Goal: Transaction & Acquisition: Obtain resource

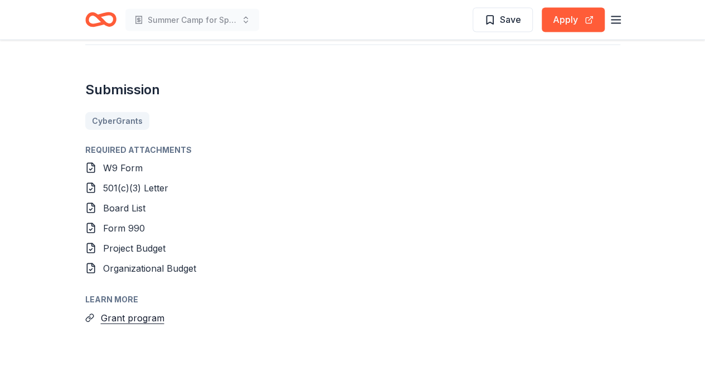
scroll to position [1218, 0]
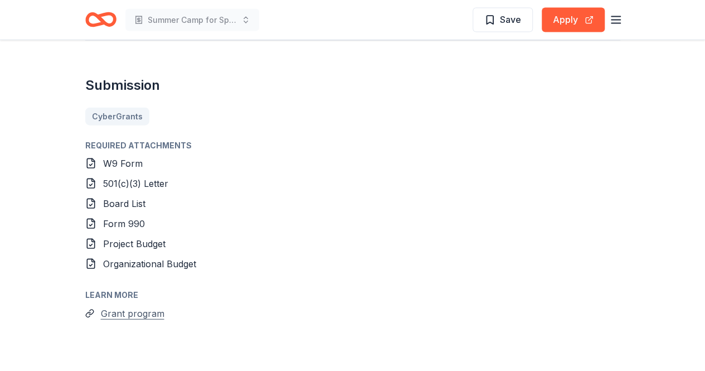
click at [127, 311] on button "Grant program" at bounding box center [133, 313] width 64 height 14
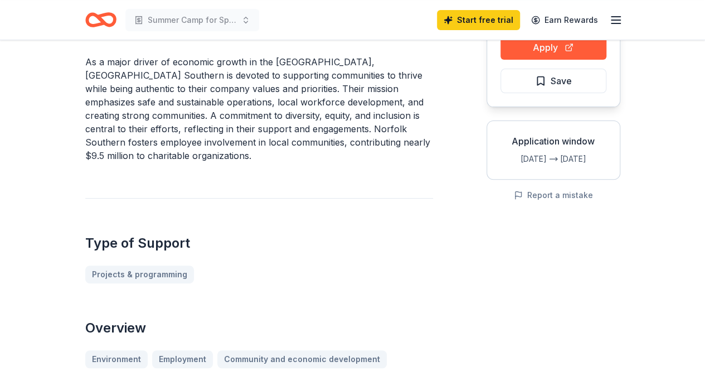
scroll to position [0, 0]
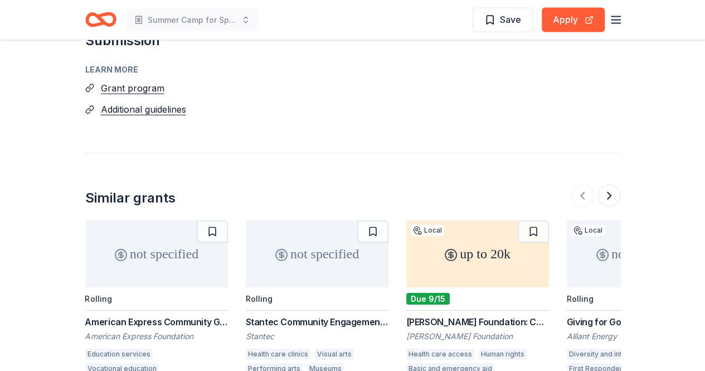
scroll to position [1226, 0]
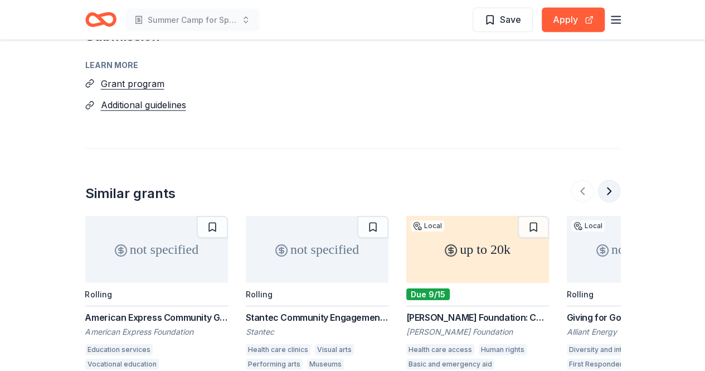
click at [609, 180] on button at bounding box center [609, 191] width 22 height 22
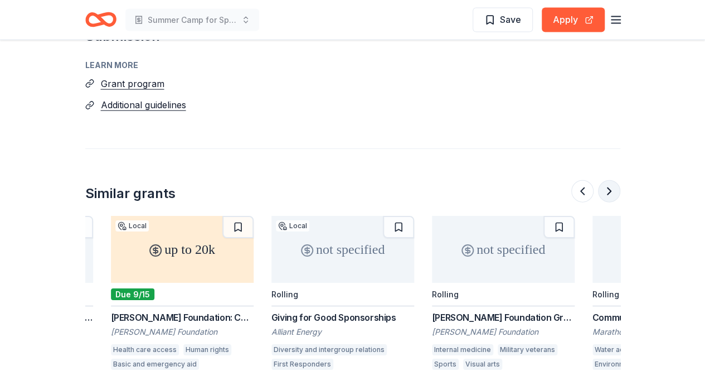
scroll to position [0, 410]
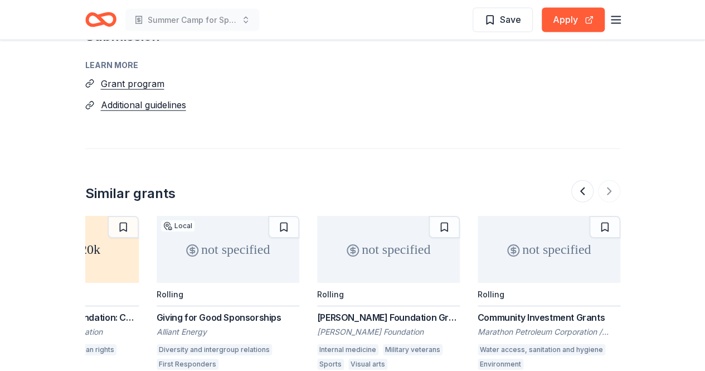
click at [611, 180] on div at bounding box center [595, 191] width 49 height 22
click at [575, 180] on button at bounding box center [582, 191] width 22 height 22
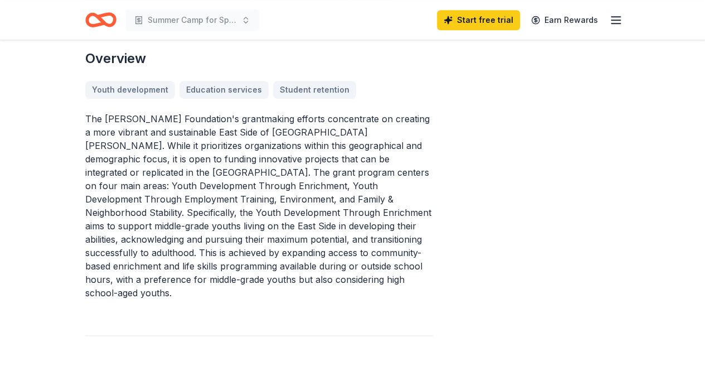
scroll to position [0, 0]
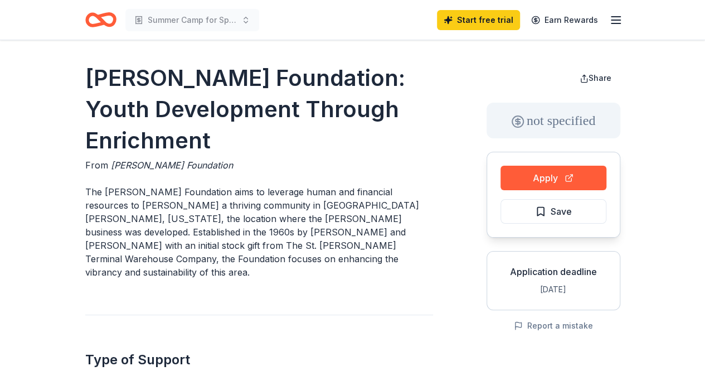
click at [618, 21] on icon "button" at bounding box center [615, 19] width 13 height 13
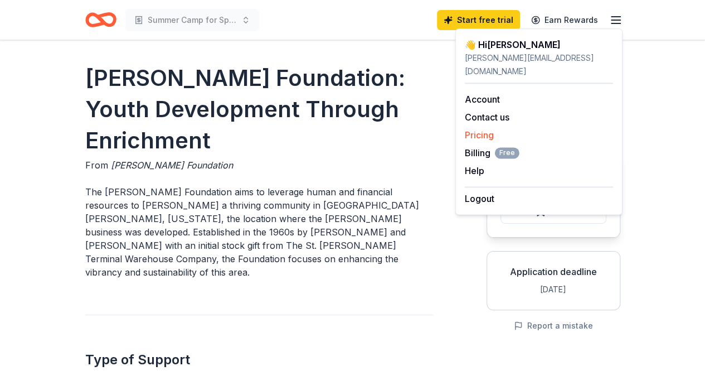
click at [481, 129] on link "Pricing" at bounding box center [479, 134] width 29 height 11
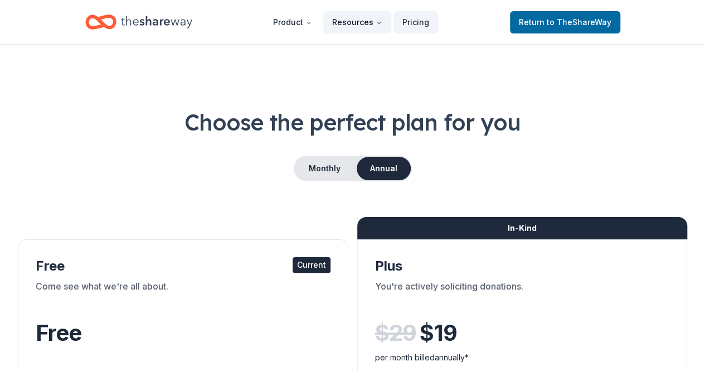
click at [352, 30] on button "Resources" at bounding box center [357, 22] width 68 height 22
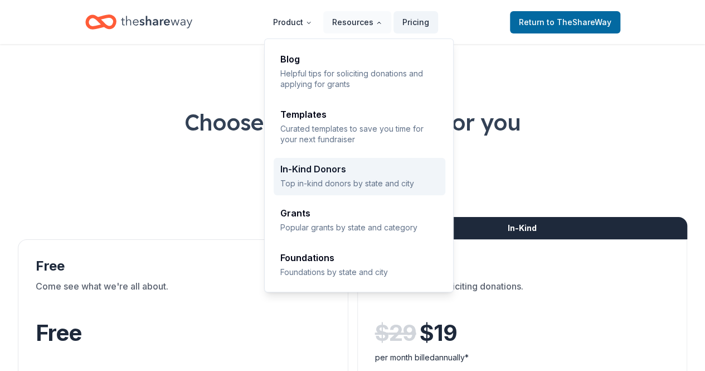
click at [318, 168] on div "In-Kind Donors" at bounding box center [359, 168] width 158 height 9
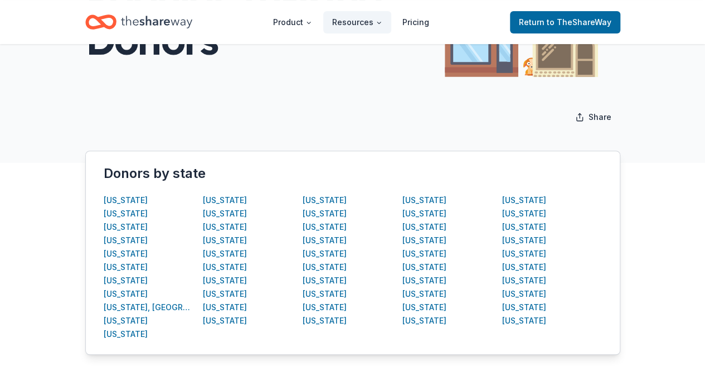
scroll to position [122, 0]
click at [214, 240] on div "Indiana" at bounding box center [225, 239] width 44 height 13
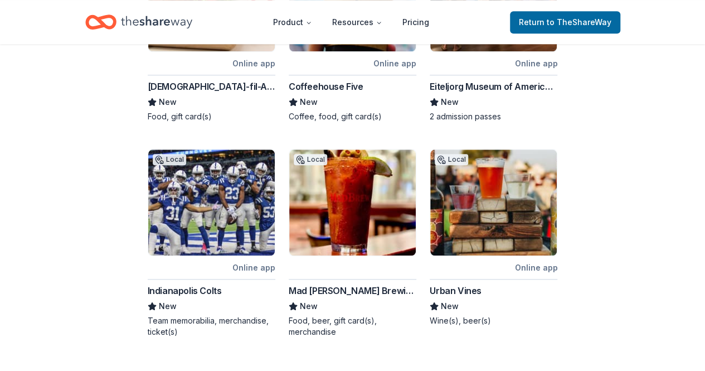
scroll to position [521, 0]
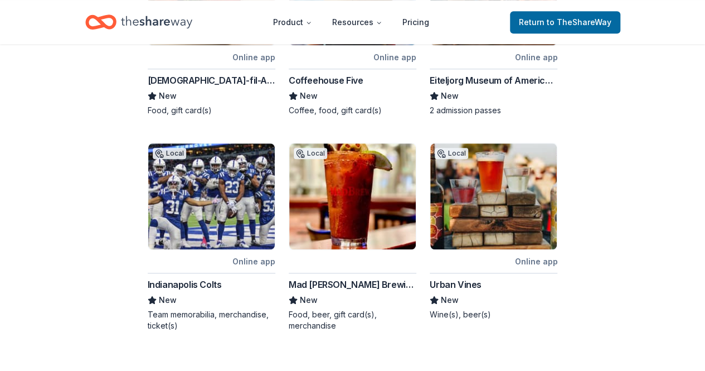
click at [165, 278] on div "Indianapolis Colts" at bounding box center [185, 284] width 74 height 13
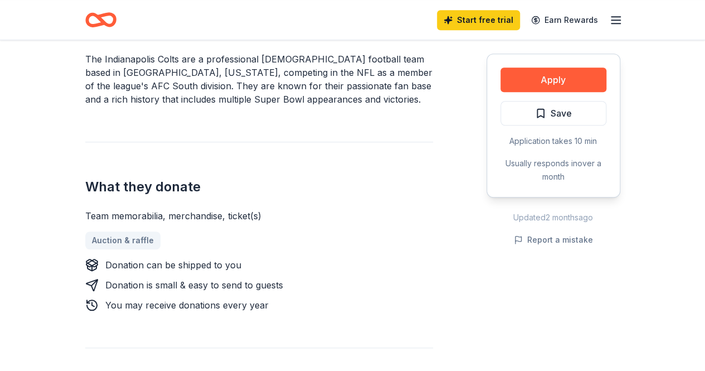
scroll to position [353, 0]
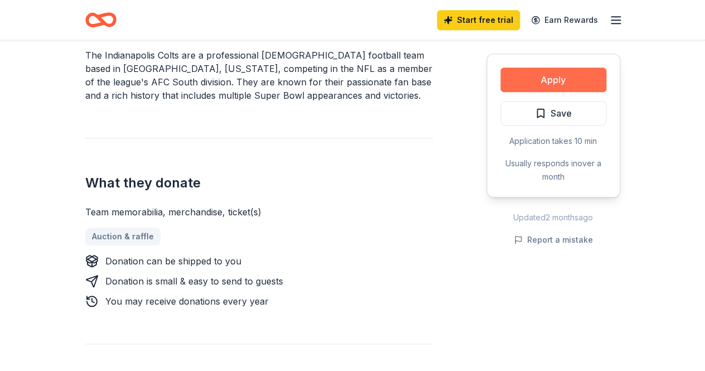
click at [554, 74] on button "Apply" at bounding box center [554, 79] width 106 height 25
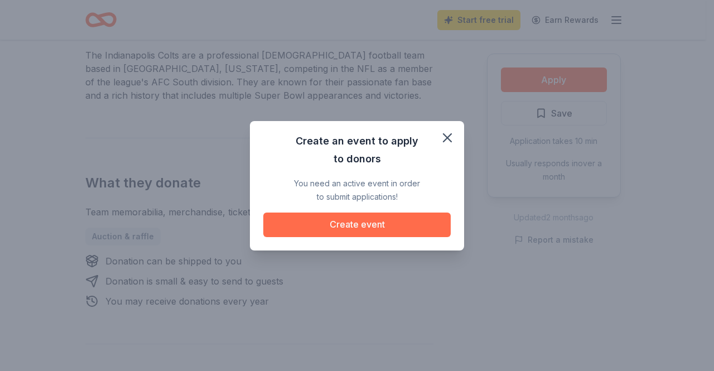
click at [330, 231] on button "Create event" at bounding box center [356, 224] width 187 height 25
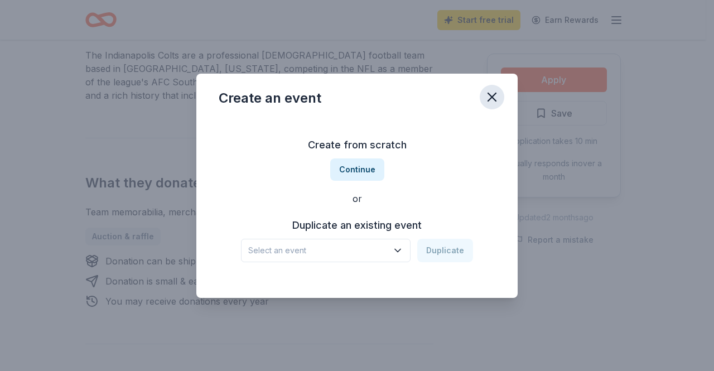
click at [484, 95] on icon "button" at bounding box center [492, 97] width 16 height 16
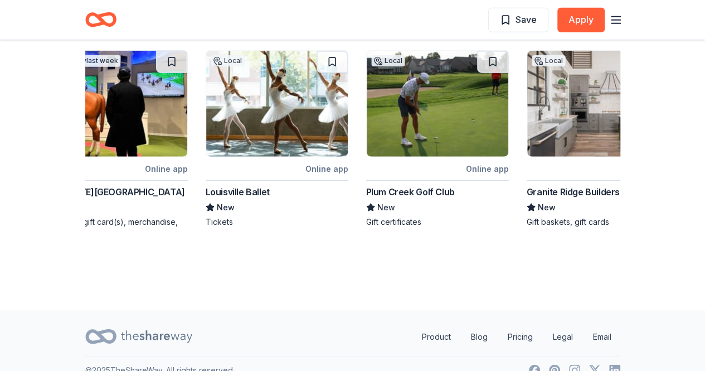
scroll to position [0, 1053]
